Goal: Find specific page/section: Find specific page/section

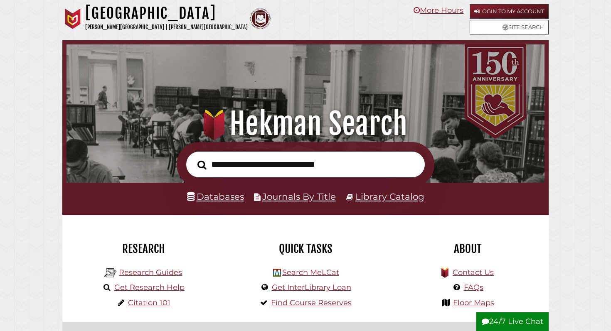
scroll to position [158, 474]
type input "*"
click at [210, 193] on link "Databases" at bounding box center [215, 196] width 57 height 11
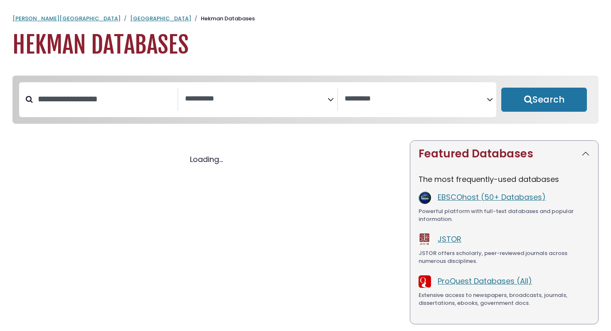
select select "Database Subject Filter"
select select "Database Vendors Filter"
select select "Database Subject Filter"
select select "Database Vendors Filter"
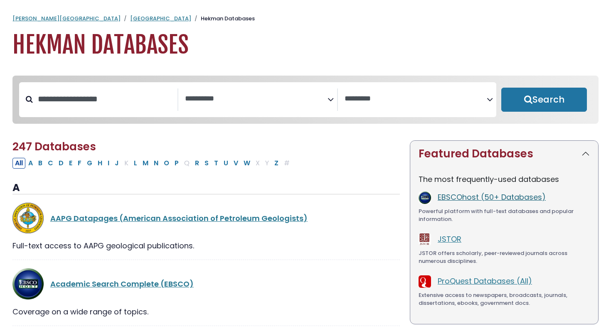
click at [438, 198] on link "EBSCOhost (50+ Databases)" at bounding box center [492, 197] width 108 height 10
